Goal: Find specific page/section: Find specific page/section

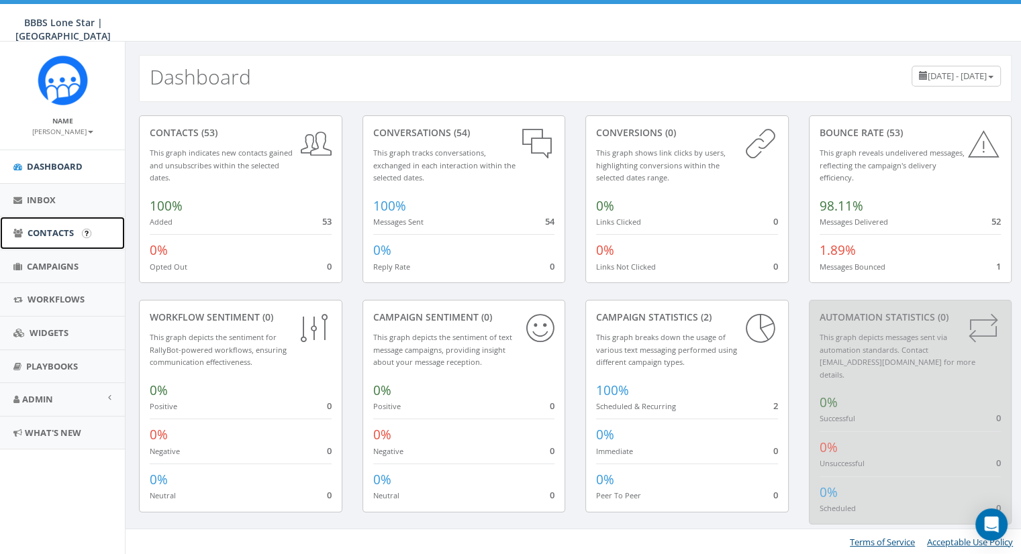
click at [65, 227] on span "Contacts" at bounding box center [51, 233] width 46 height 12
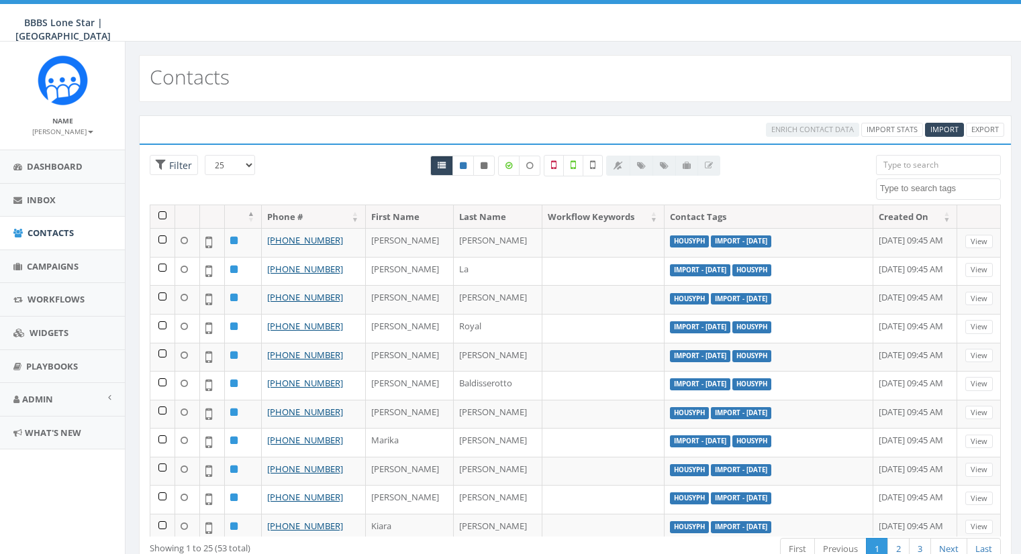
select select
